Goal: Task Accomplishment & Management: Complete application form

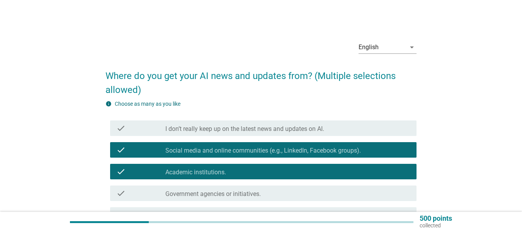
click at [382, 106] on div "info Choose as many as you like" at bounding box center [261, 104] width 311 height 8
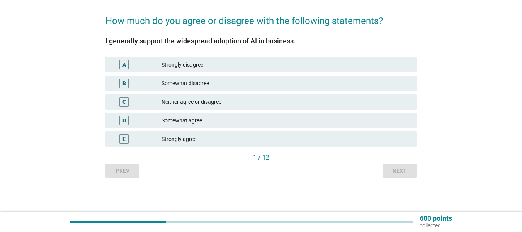
scroll to position [56, 0]
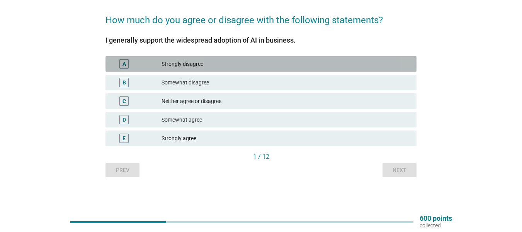
click at [126, 64] on div "A" at bounding box center [124, 64] width 3 height 8
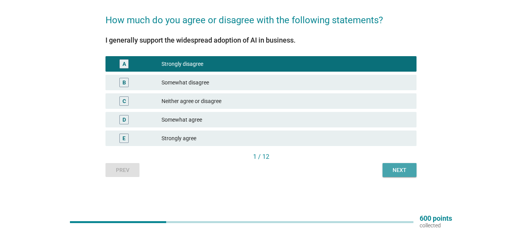
click at [401, 170] on div "Next" at bounding box center [400, 170] width 22 height 8
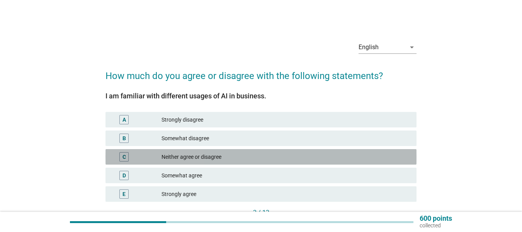
click at [125, 159] on div "C" at bounding box center [124, 157] width 3 height 8
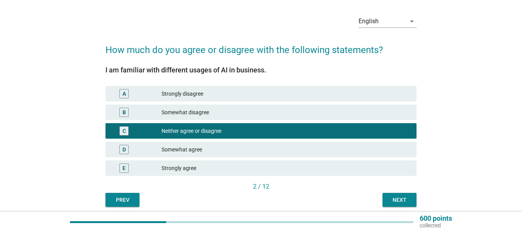
scroll to position [39, 0]
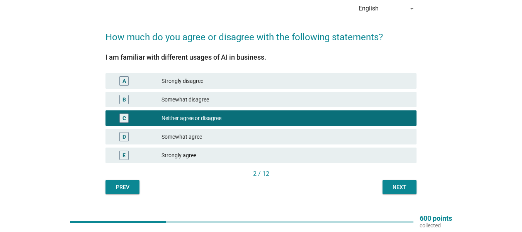
click at [127, 135] on div "D" at bounding box center [123, 136] width 9 height 9
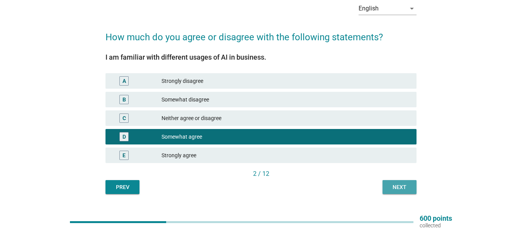
click at [401, 186] on div "Next" at bounding box center [400, 187] width 22 height 8
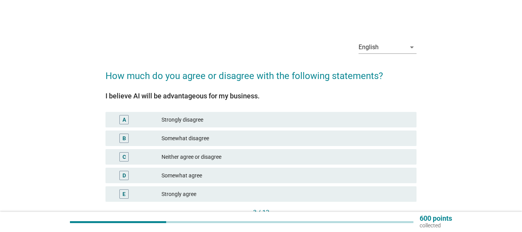
click at [126, 176] on div "D" at bounding box center [123, 175] width 9 height 9
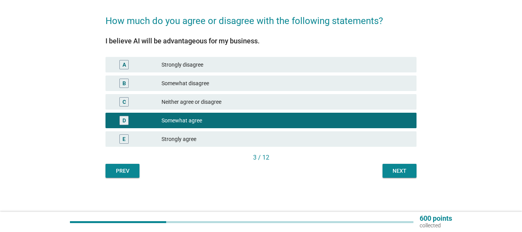
scroll to position [56, 0]
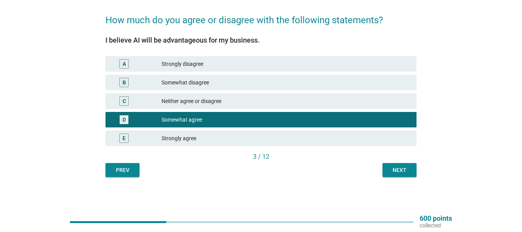
click at [400, 171] on div "Next" at bounding box center [400, 170] width 22 height 8
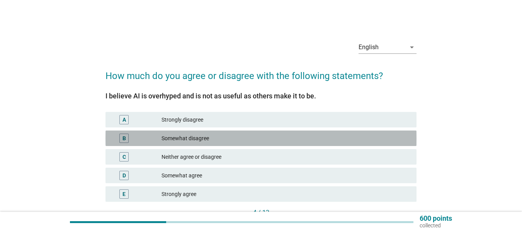
click at [123, 136] on div "B" at bounding box center [124, 138] width 3 height 8
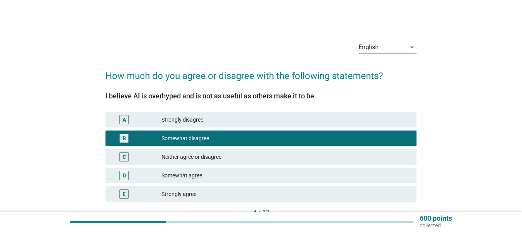
scroll to position [39, 0]
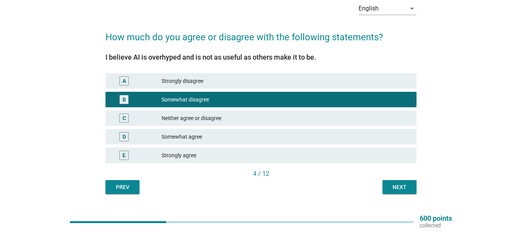
click at [406, 187] on div "Next" at bounding box center [400, 187] width 22 height 8
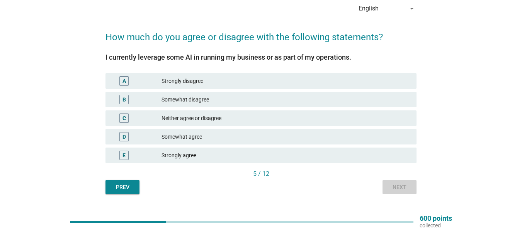
scroll to position [0, 0]
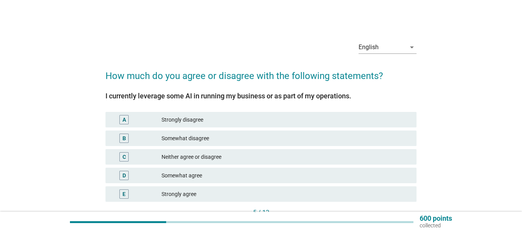
click at [123, 157] on div "C" at bounding box center [124, 157] width 3 height 8
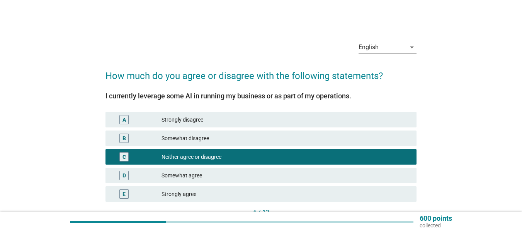
scroll to position [39, 0]
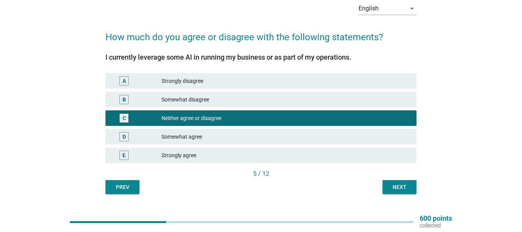
click at [411, 188] on button "Next" at bounding box center [400, 187] width 34 height 14
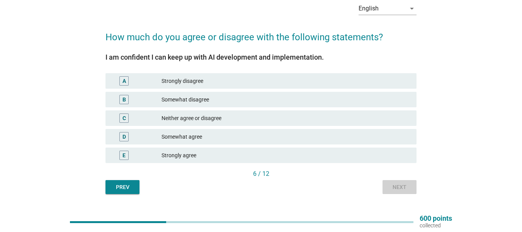
scroll to position [0, 0]
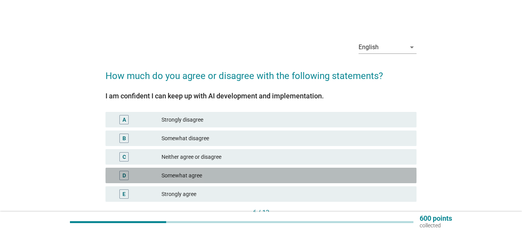
click at [125, 174] on div "D" at bounding box center [124, 175] width 3 height 8
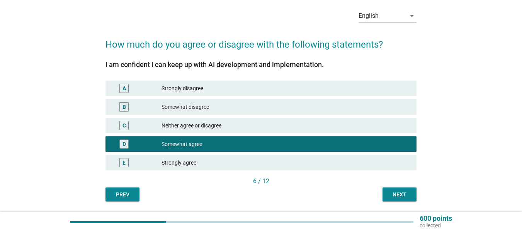
scroll to position [56, 0]
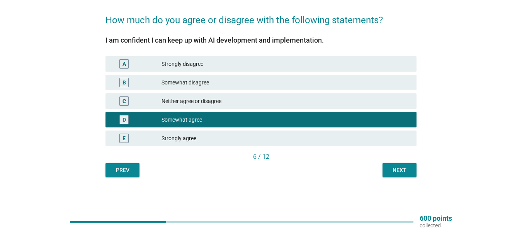
click at [409, 167] on div "Next" at bounding box center [400, 170] width 22 height 8
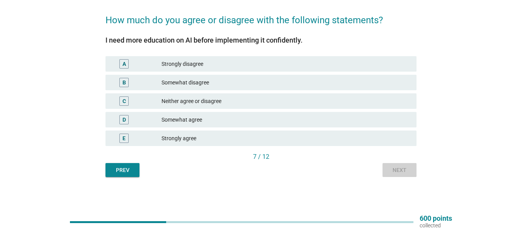
scroll to position [0, 0]
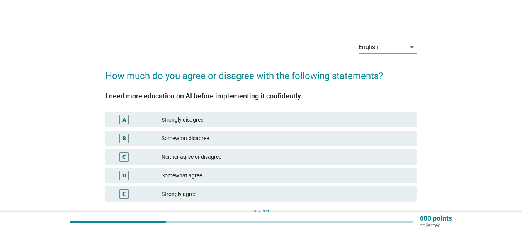
click at [125, 171] on div "D" at bounding box center [124, 175] width 3 height 8
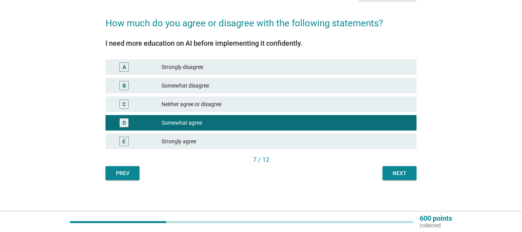
scroll to position [56, 0]
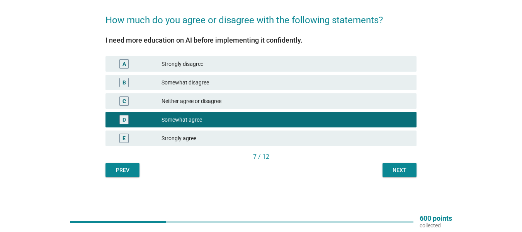
click at [404, 160] on div "7 / 12" at bounding box center [261, 156] width 311 height 9
click at [404, 164] on button "Next" at bounding box center [400, 170] width 34 height 14
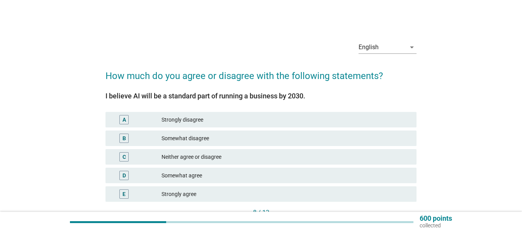
click at [123, 177] on div "D" at bounding box center [124, 175] width 3 height 8
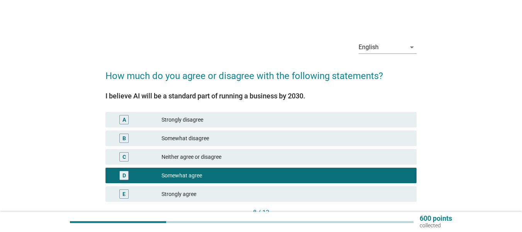
scroll to position [56, 0]
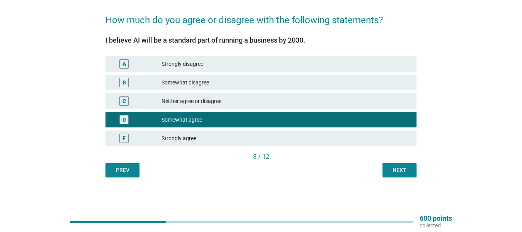
click at [397, 169] on div "Next" at bounding box center [400, 170] width 22 height 8
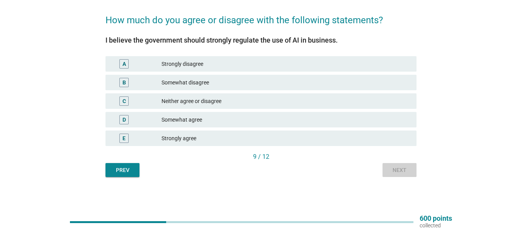
scroll to position [0, 0]
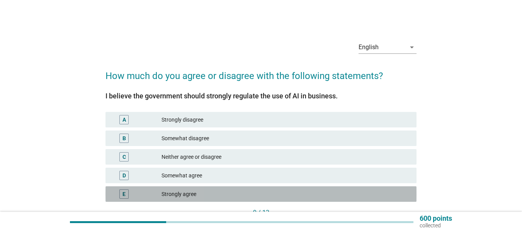
click at [118, 195] on div "E" at bounding box center [124, 193] width 25 height 9
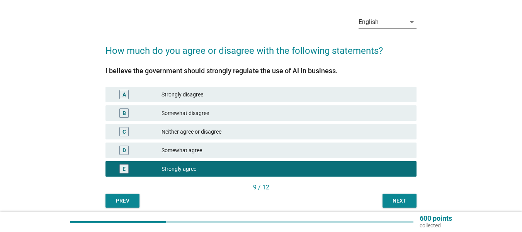
scroll to position [39, 0]
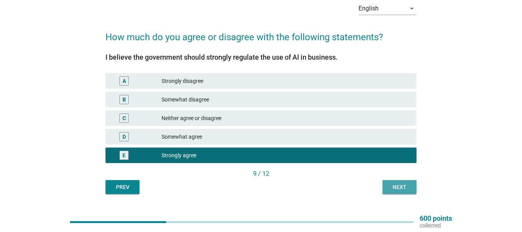
click at [397, 185] on div "Next" at bounding box center [400, 187] width 22 height 8
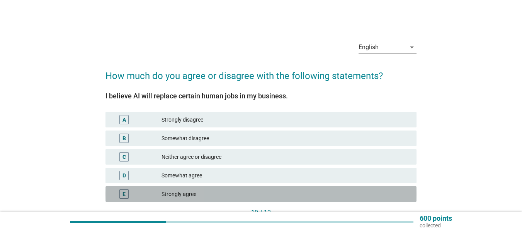
click at [123, 194] on div "E" at bounding box center [124, 194] width 3 height 8
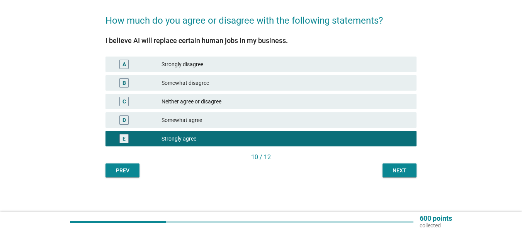
scroll to position [56, 0]
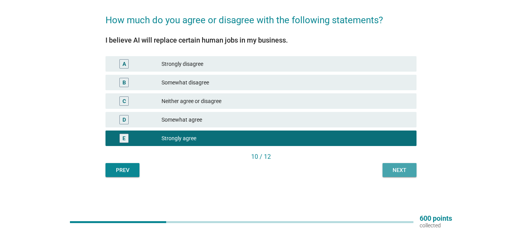
click at [393, 163] on button "Next" at bounding box center [400, 170] width 34 height 14
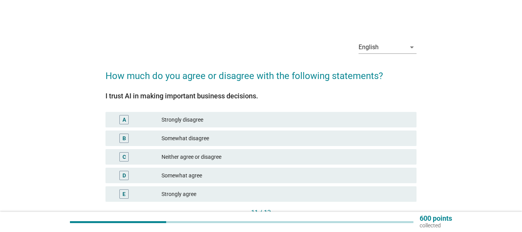
click at [126, 174] on div "D" at bounding box center [123, 175] width 9 height 9
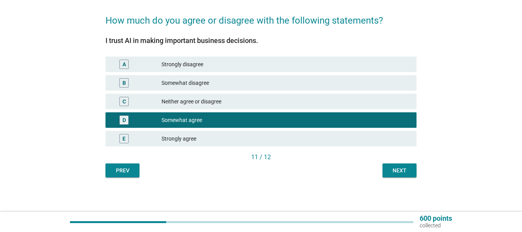
scroll to position [56, 0]
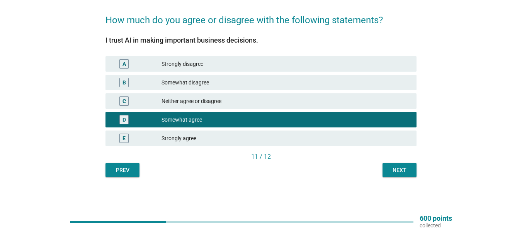
click at [404, 171] on div "Next" at bounding box center [400, 170] width 22 height 8
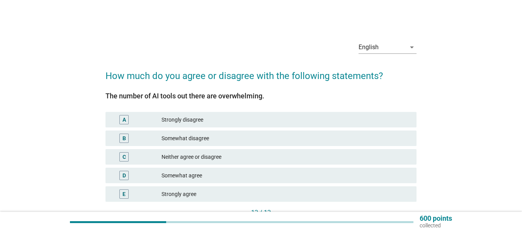
click at [126, 159] on div "C" at bounding box center [123, 156] width 9 height 9
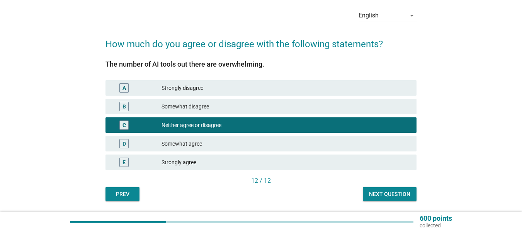
scroll to position [56, 0]
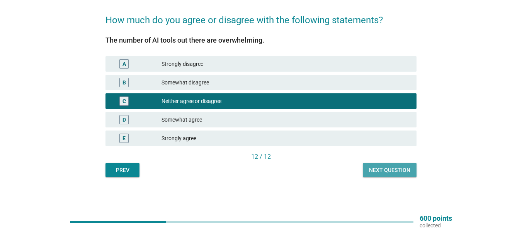
click at [375, 163] on button "Next question" at bounding box center [390, 170] width 54 height 14
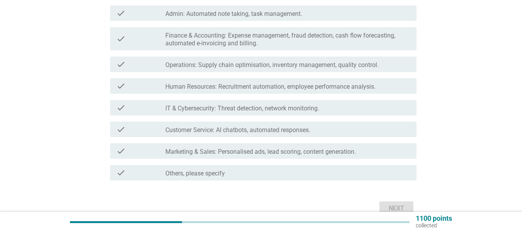
scroll to position [199, 0]
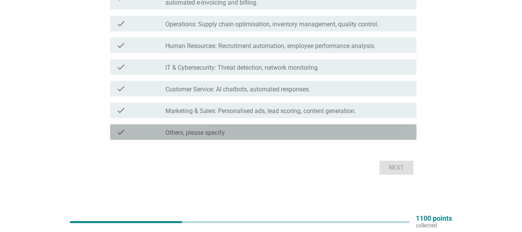
click at [193, 133] on label "Others, please specify" at bounding box center [196, 133] width 60 height 8
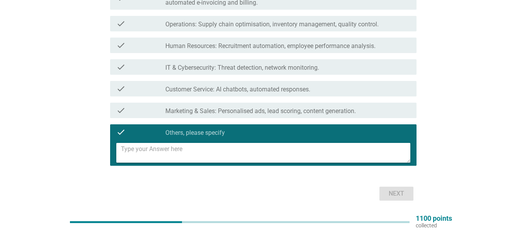
click at [131, 130] on div "check" at bounding box center [140, 131] width 49 height 9
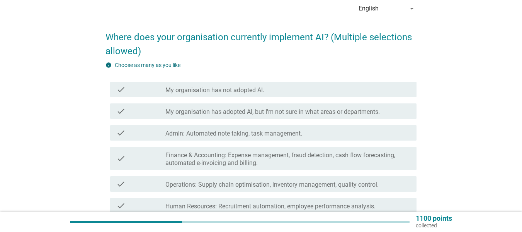
scroll to position [77, 0]
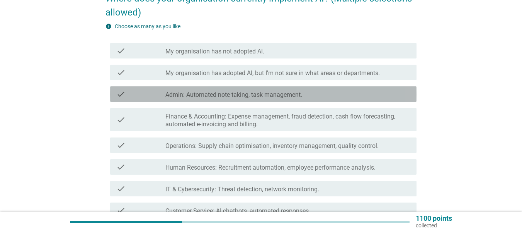
click at [164, 94] on div "check" at bounding box center [140, 93] width 49 height 9
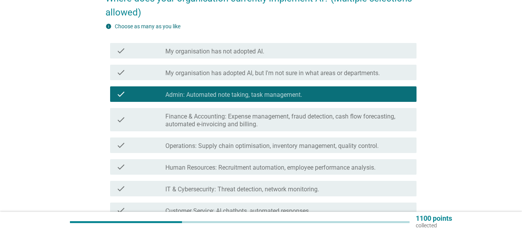
scroll to position [199, 0]
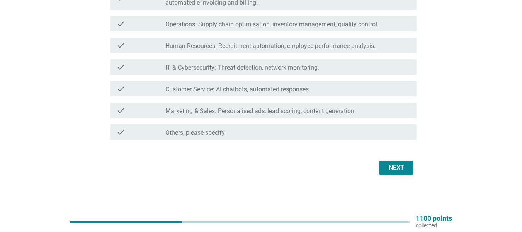
click at [402, 163] on div "Next" at bounding box center [397, 167] width 22 height 9
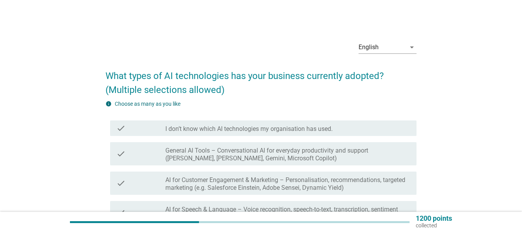
scroll to position [77, 0]
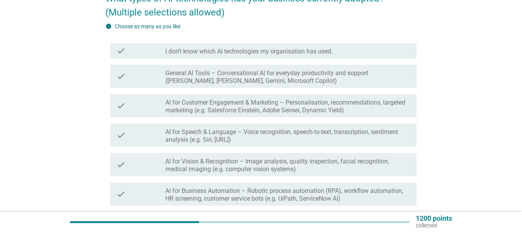
click at [196, 106] on label "AI for Customer Engagement & Marketing – Personalisation, recommendations, targ…" at bounding box center [288, 106] width 245 height 15
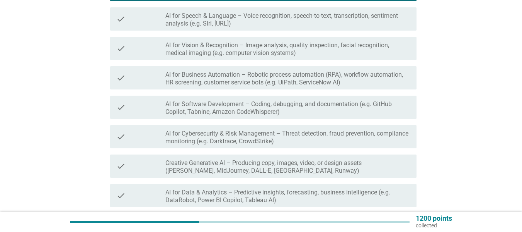
scroll to position [282, 0]
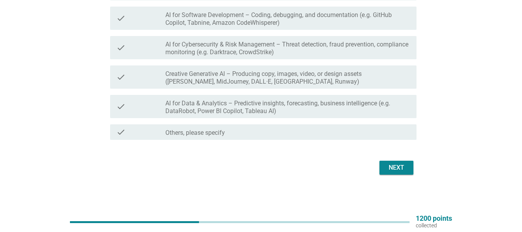
click at [400, 165] on div "Next" at bounding box center [397, 167] width 22 height 9
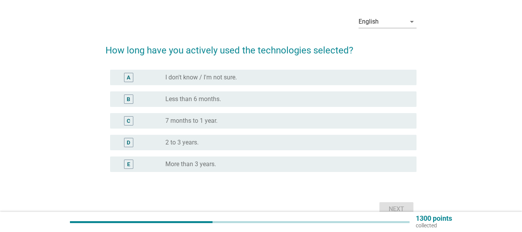
scroll to position [39, 0]
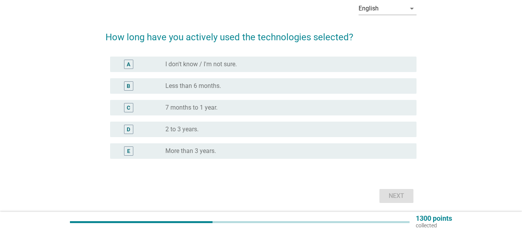
click at [186, 67] on label "I don't know / I'm not sure." at bounding box center [202, 64] width 72 height 8
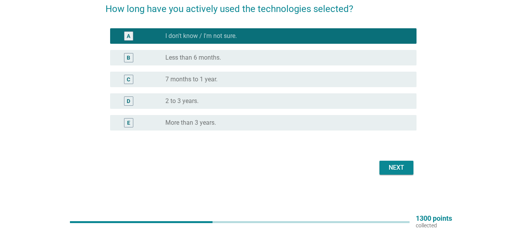
click at [393, 169] on div "Next" at bounding box center [397, 167] width 22 height 9
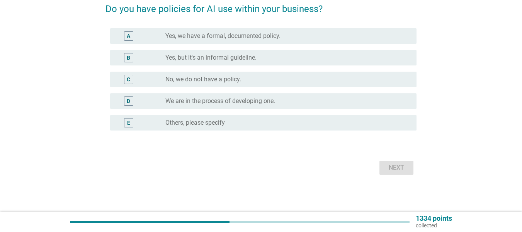
scroll to position [0, 0]
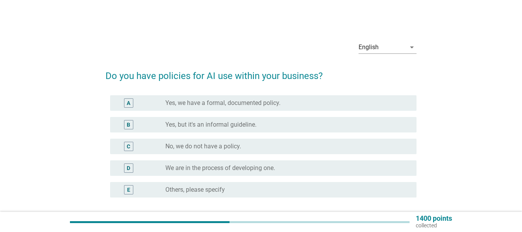
click at [125, 100] on div "A" at bounding box center [128, 102] width 9 height 9
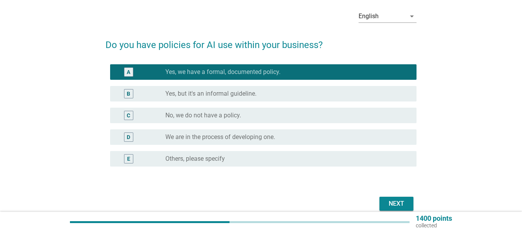
scroll to position [67, 0]
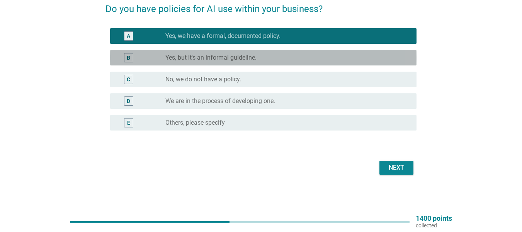
click at [131, 57] on div "B" at bounding box center [128, 57] width 9 height 9
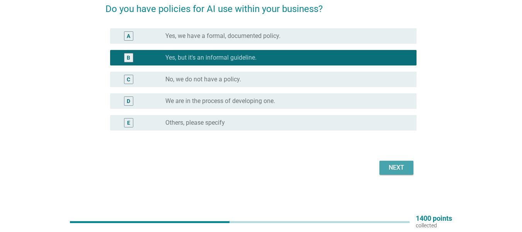
click at [394, 168] on div "Next" at bounding box center [397, 167] width 22 height 9
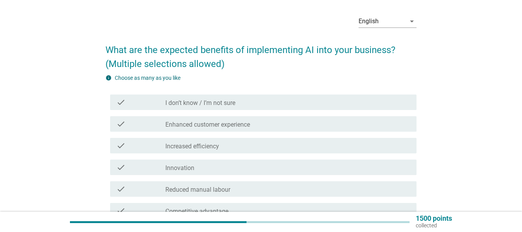
scroll to position [39, 0]
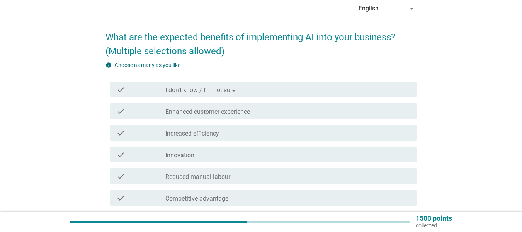
click at [118, 110] on icon "check" at bounding box center [120, 110] width 9 height 9
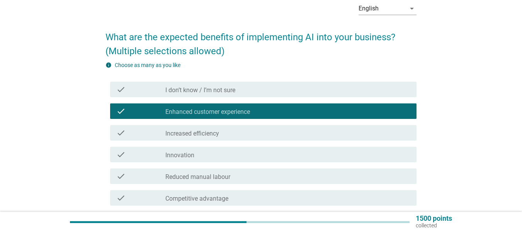
scroll to position [155, 0]
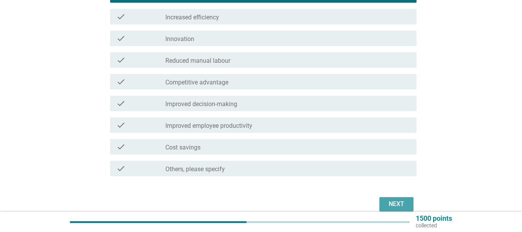
click at [401, 200] on div "Next" at bounding box center [397, 203] width 22 height 9
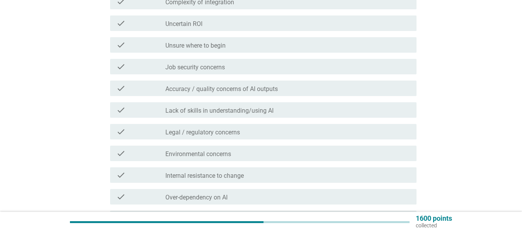
scroll to position [193, 0]
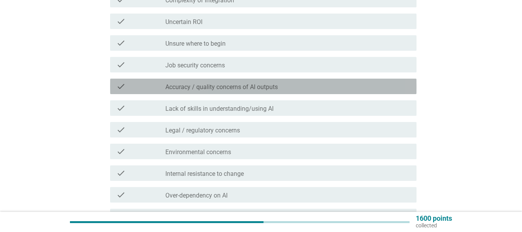
click at [119, 89] on icon "check" at bounding box center [120, 86] width 9 height 9
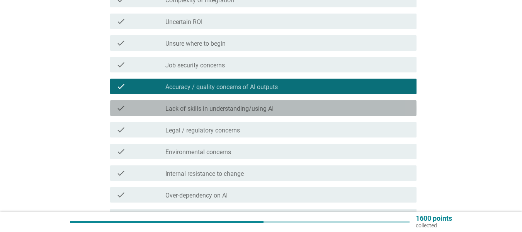
click at [120, 104] on icon "check" at bounding box center [120, 107] width 9 height 9
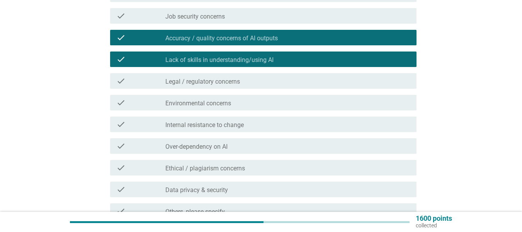
scroll to position [309, 0]
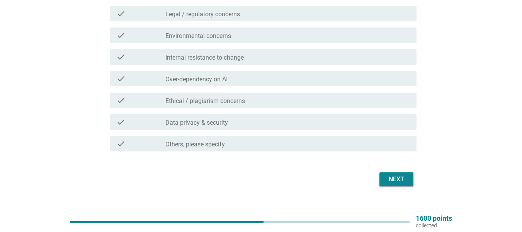
click at [396, 173] on button "Next" at bounding box center [397, 179] width 34 height 14
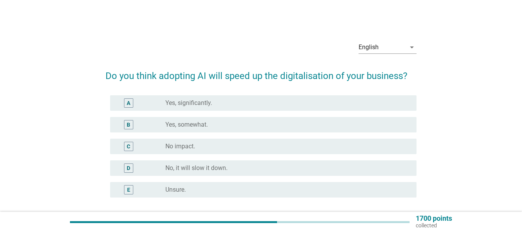
click at [131, 123] on div "B" at bounding box center [128, 124] width 9 height 9
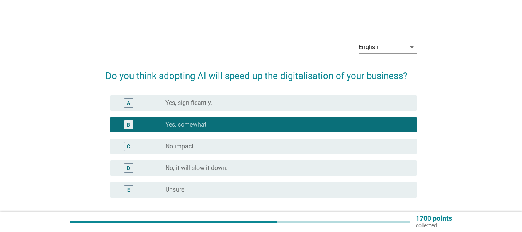
scroll to position [67, 0]
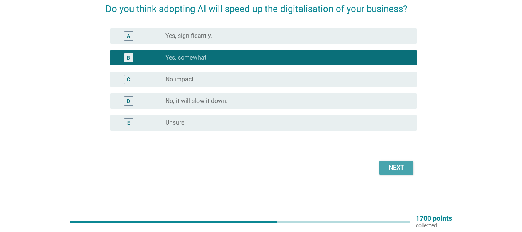
click at [390, 171] on div "Next" at bounding box center [397, 167] width 22 height 9
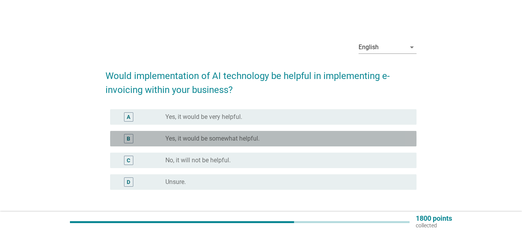
click at [131, 140] on div "B" at bounding box center [128, 138] width 9 height 9
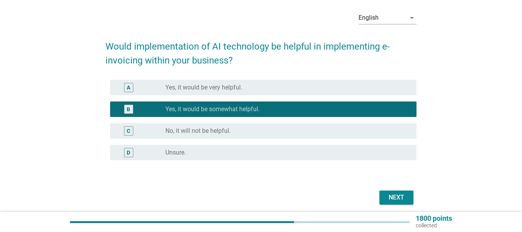
scroll to position [59, 0]
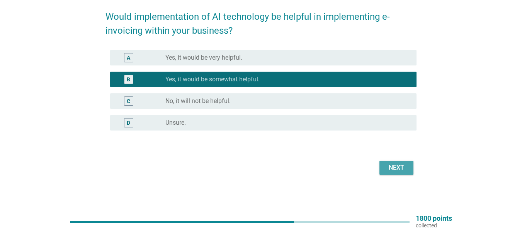
click at [393, 167] on div "Next" at bounding box center [397, 167] width 22 height 9
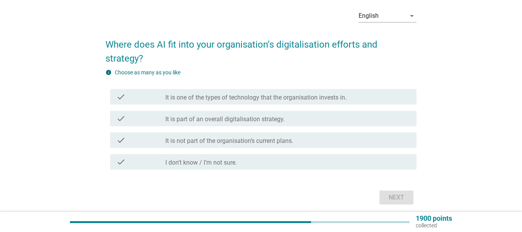
scroll to position [61, 0]
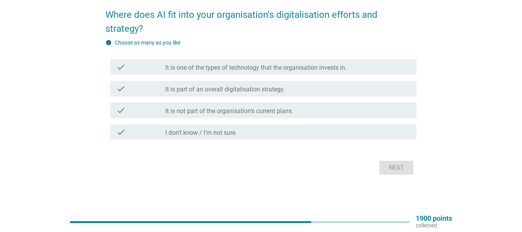
click at [121, 107] on icon "check" at bounding box center [120, 110] width 9 height 9
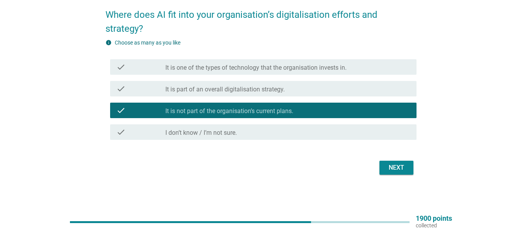
click at [405, 167] on div "Next" at bounding box center [397, 167] width 22 height 9
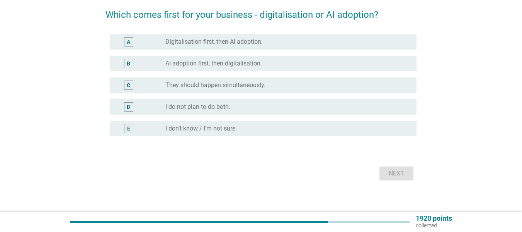
scroll to position [0, 0]
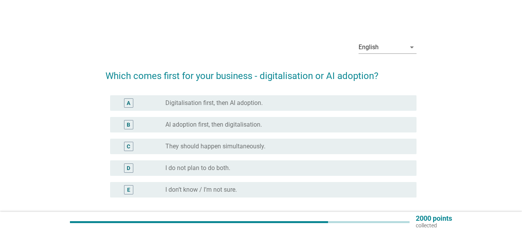
click at [143, 144] on div "C" at bounding box center [140, 146] width 49 height 9
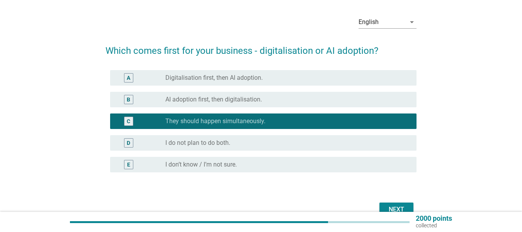
scroll to position [67, 0]
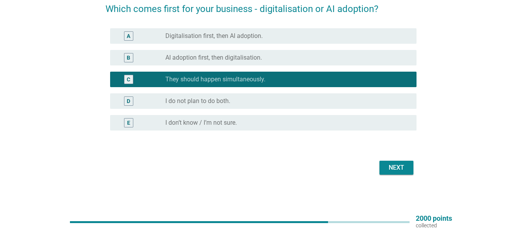
click at [401, 163] on div "Next" at bounding box center [397, 167] width 22 height 9
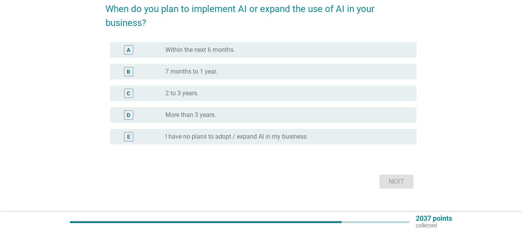
scroll to position [0, 0]
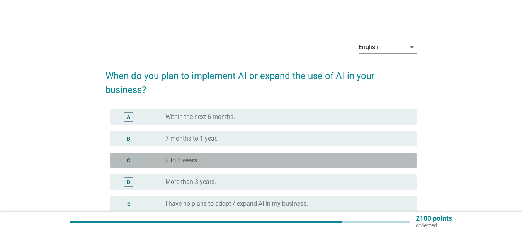
click at [143, 156] on div "C" at bounding box center [140, 159] width 49 height 9
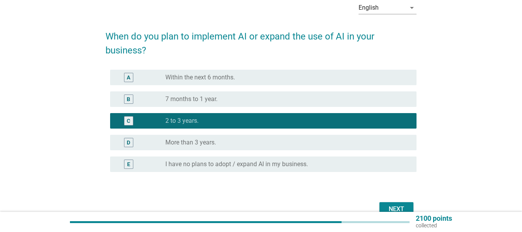
scroll to position [81, 0]
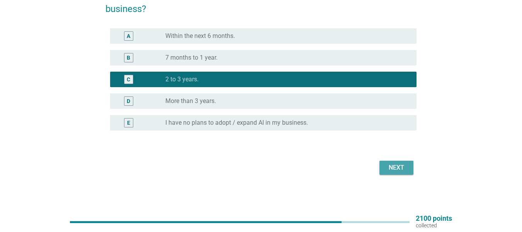
click at [386, 165] on div "Next" at bounding box center [397, 167] width 22 height 9
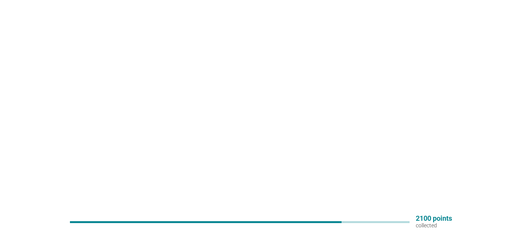
scroll to position [0, 0]
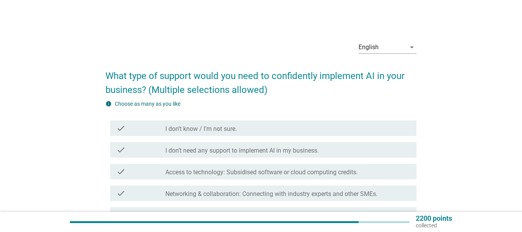
click at [126, 130] on div "check" at bounding box center [140, 127] width 49 height 9
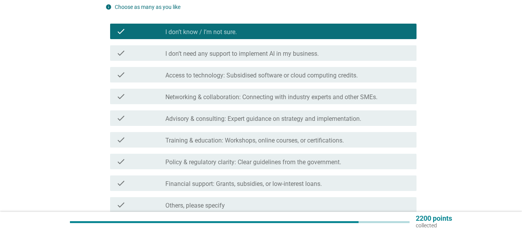
scroll to position [155, 0]
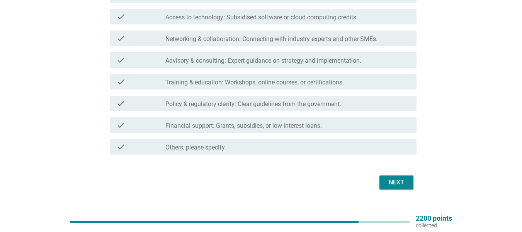
click at [393, 186] on div "Next" at bounding box center [397, 182] width 22 height 9
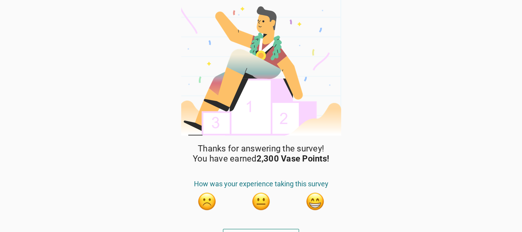
scroll to position [13, 0]
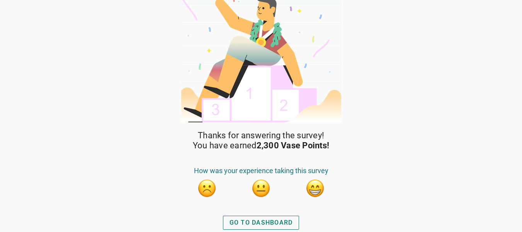
click at [268, 219] on div "GO TO DASHBOARD" at bounding box center [261, 222] width 63 height 9
